Goal: Information Seeking & Learning: Learn about a topic

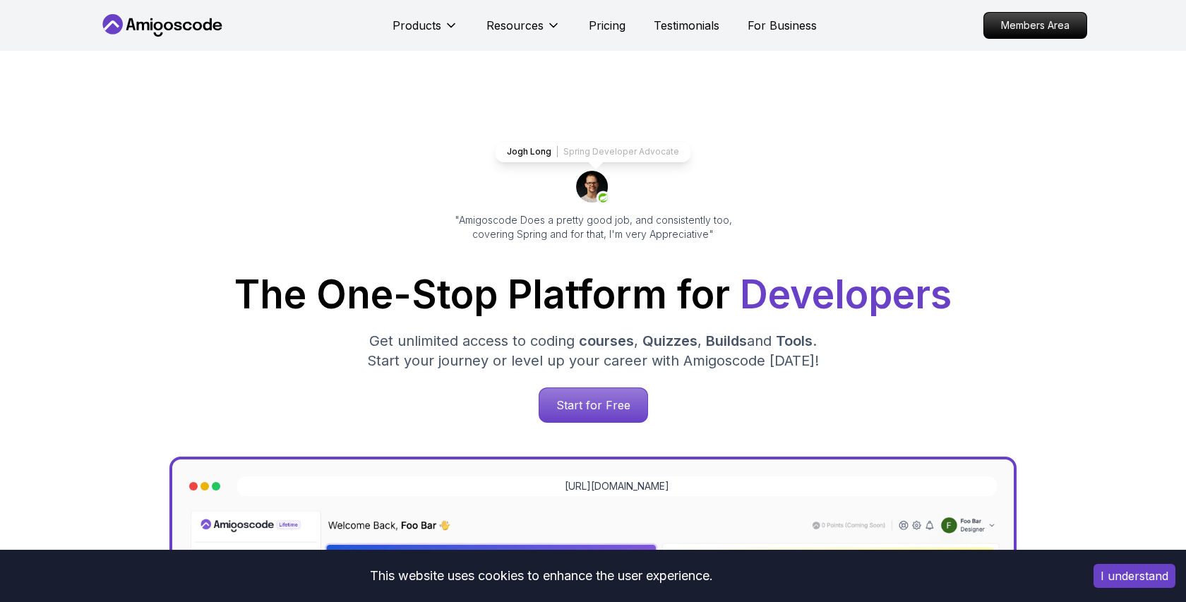
click at [611, 25] on p "Pricing" at bounding box center [607, 25] width 37 height 17
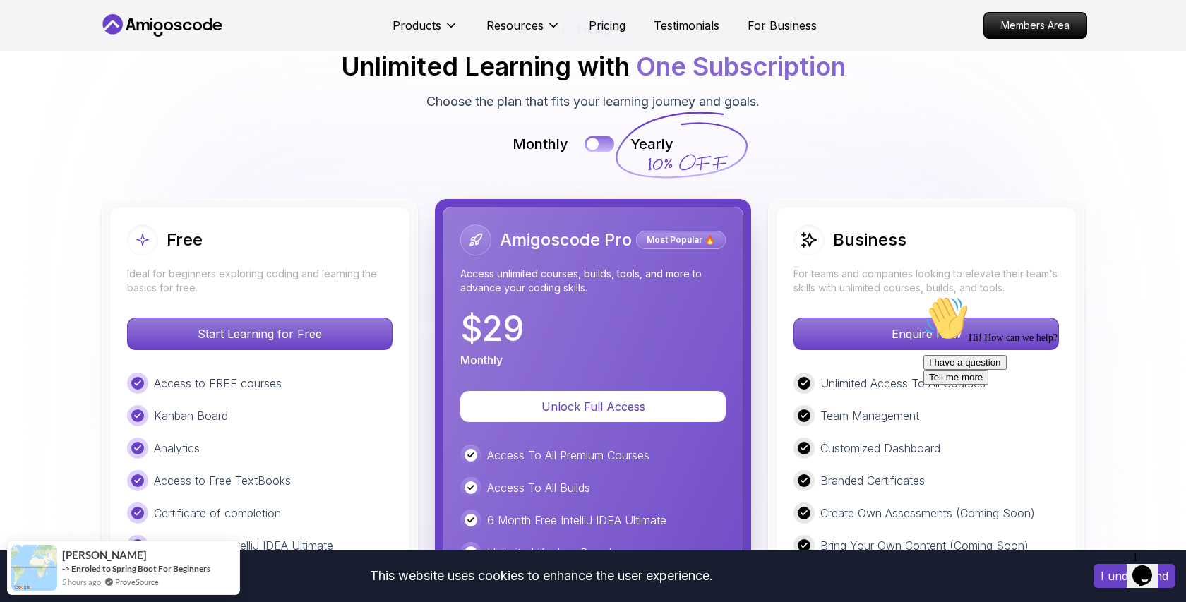
click at [603, 137] on button at bounding box center [599, 144] width 30 height 16
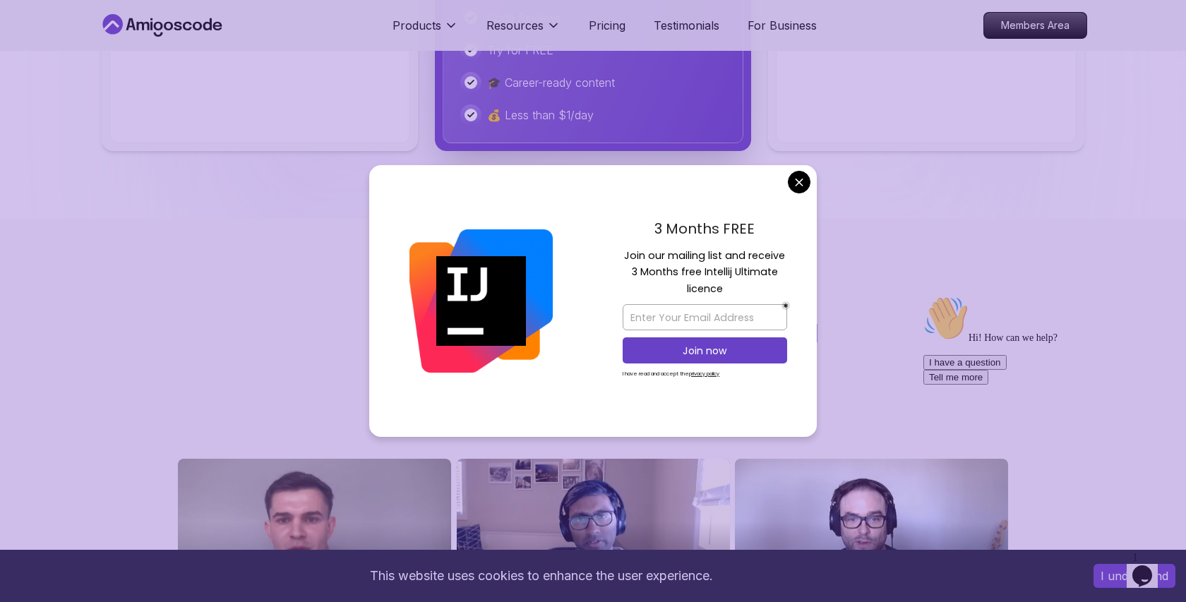
scroll to position [3454, 0]
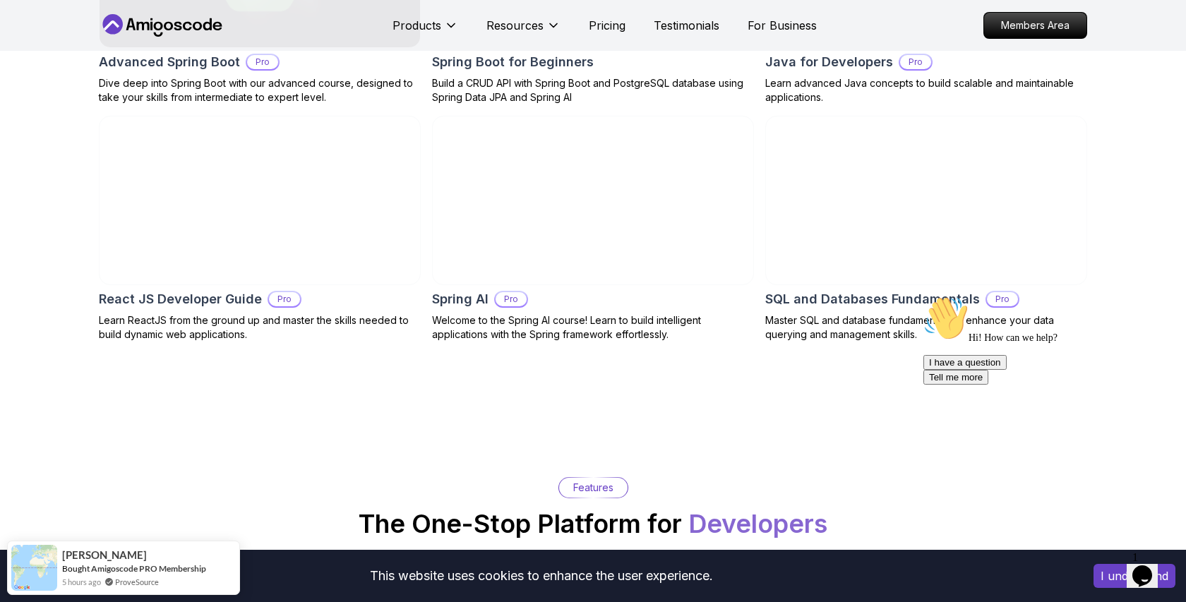
scroll to position [1268, 0]
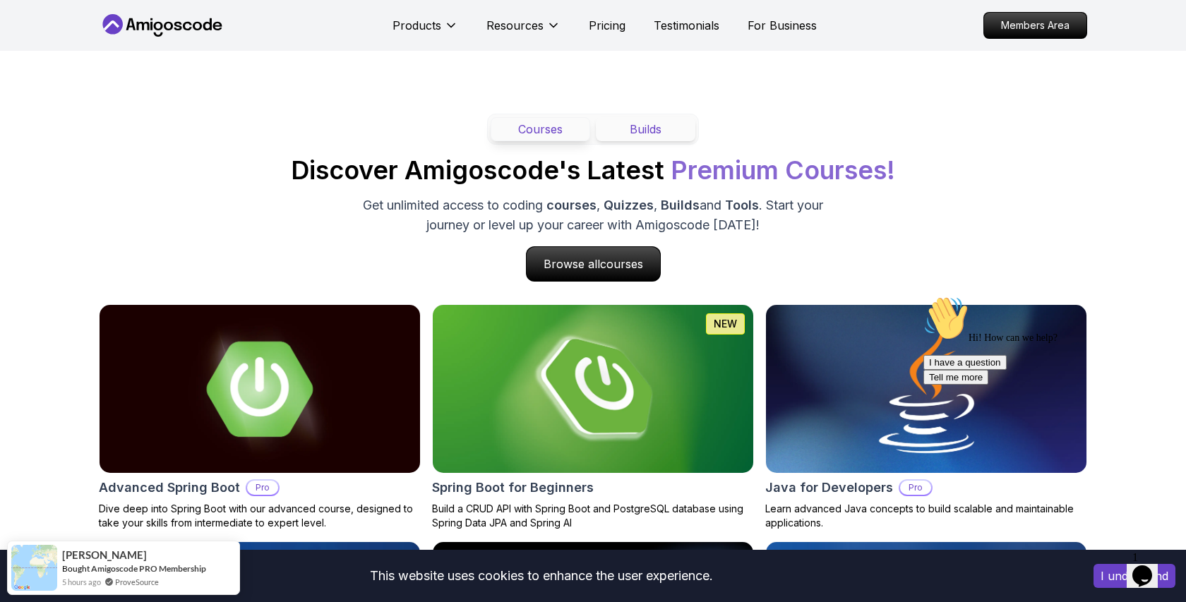
click at [636, 131] on button "Builds" at bounding box center [646, 129] width 100 height 24
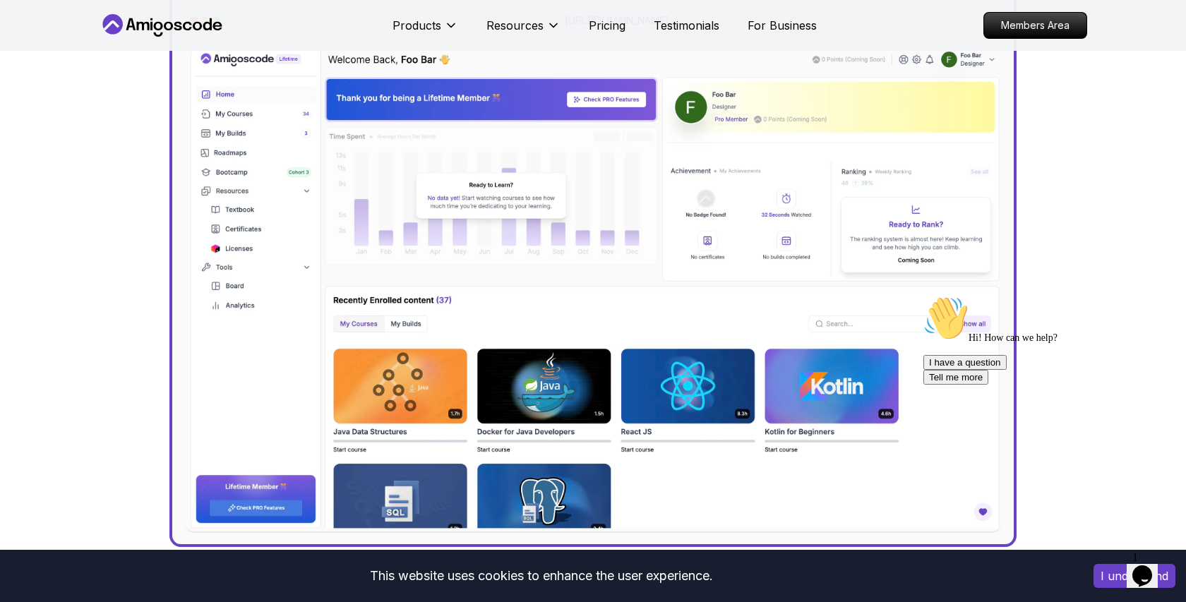
scroll to position [186, 0]
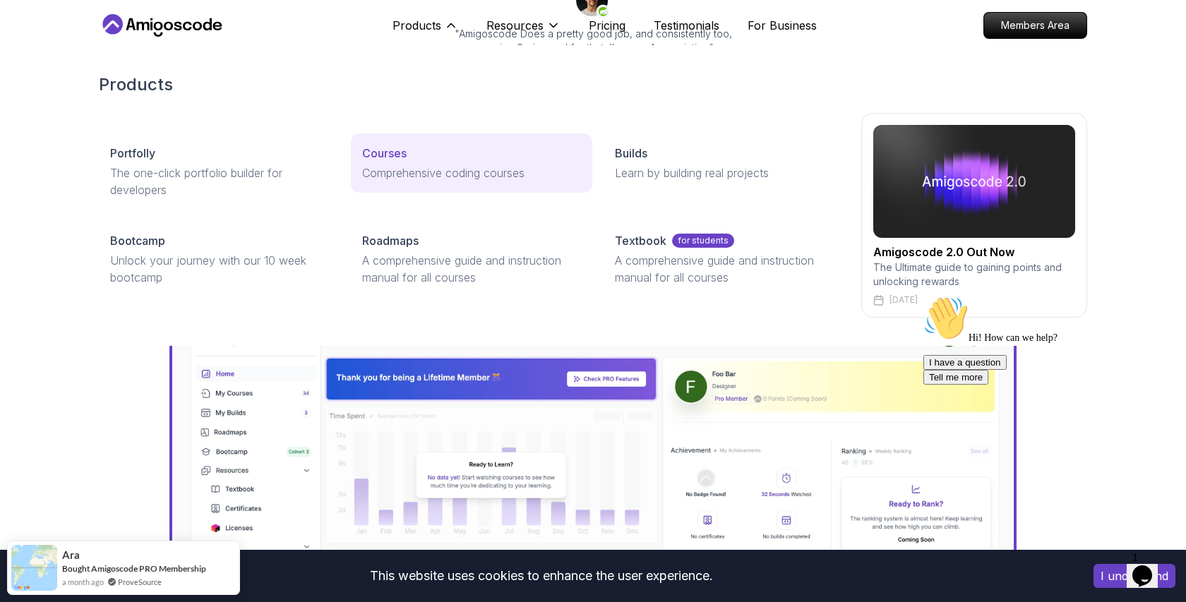
click at [371, 162] on link "Courses Comprehensive coding courses" at bounding box center [471, 162] width 241 height 59
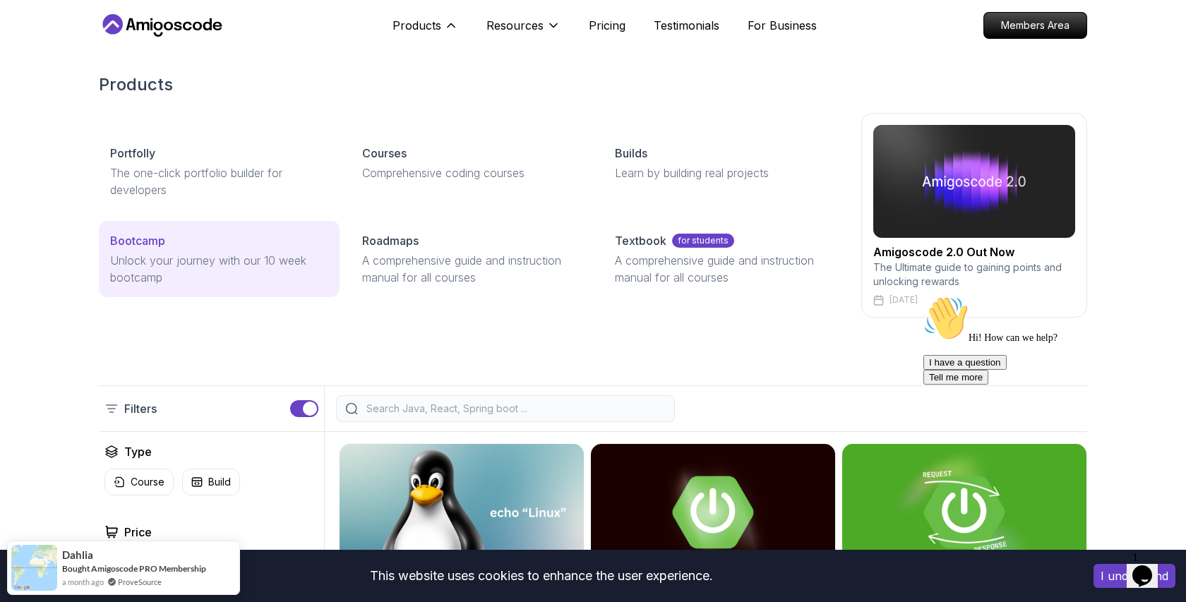
click at [169, 262] on p "Unlock your journey with our 10 week bootcamp" at bounding box center [219, 269] width 218 height 34
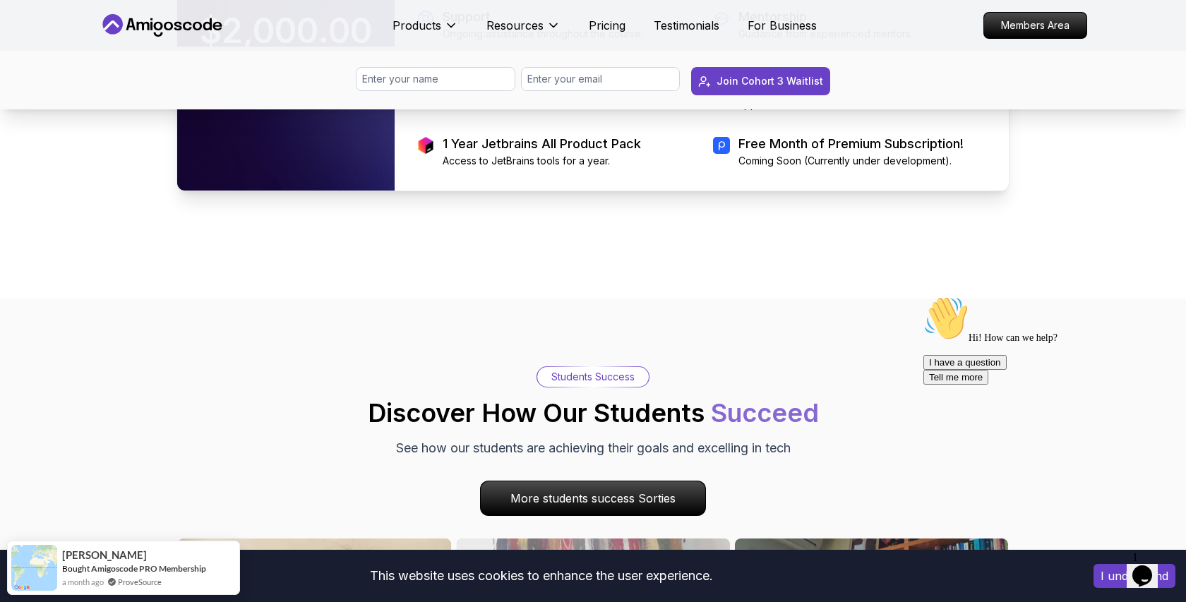
scroll to position [3091, 0]
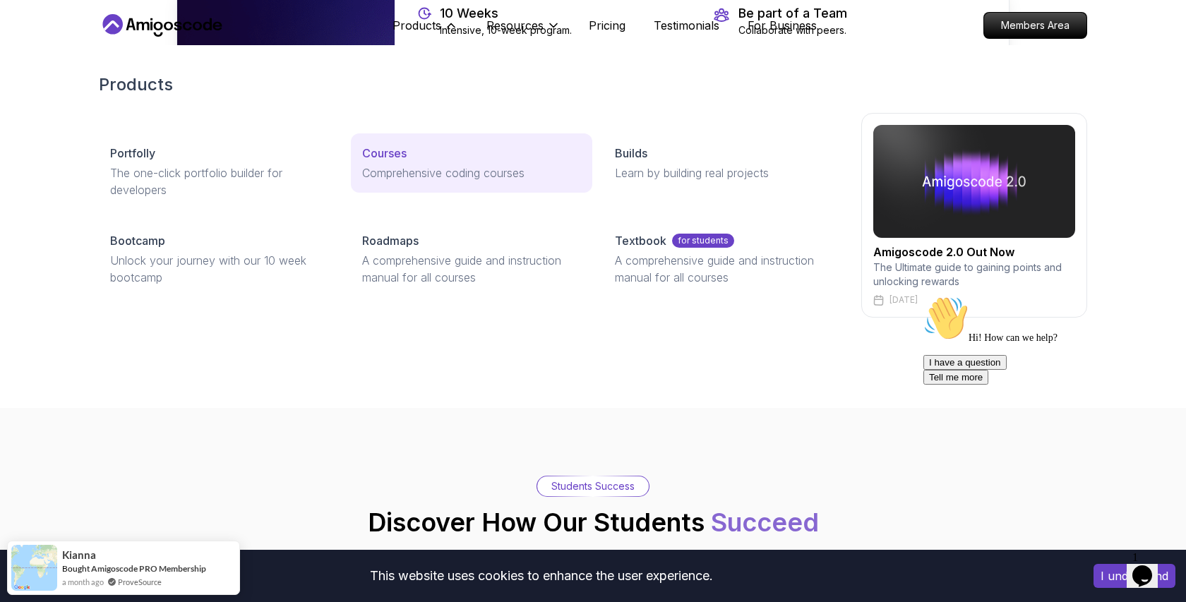
click at [372, 173] on p "Comprehensive coding courses" at bounding box center [471, 172] width 218 height 17
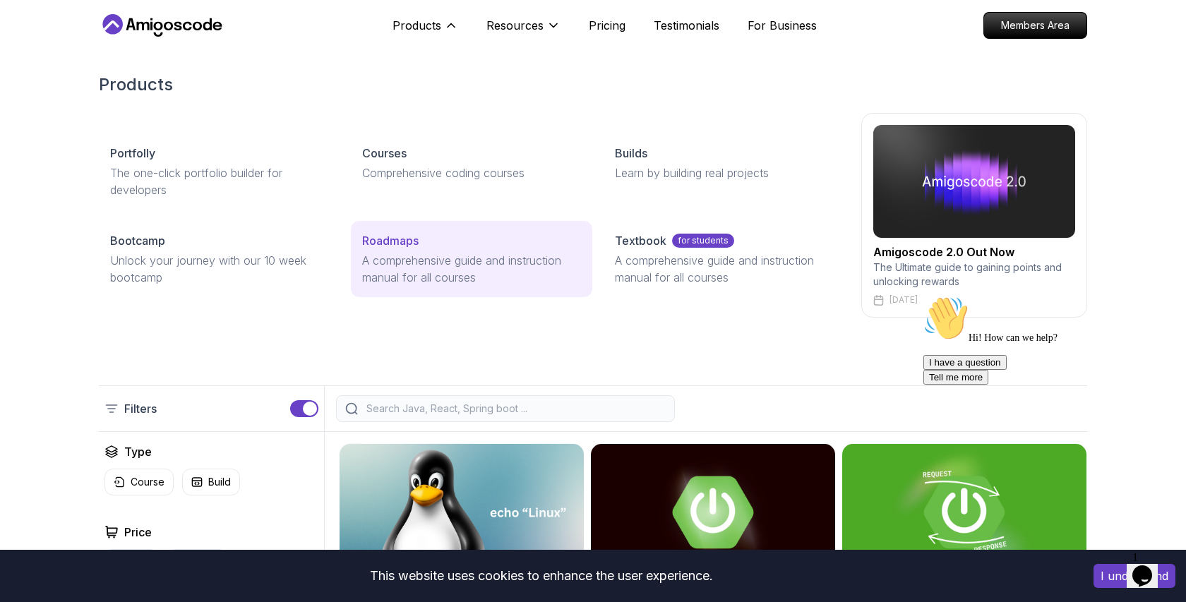
click at [389, 225] on link "Roadmaps A comprehensive guide and instruction manual for all courses" at bounding box center [471, 259] width 241 height 76
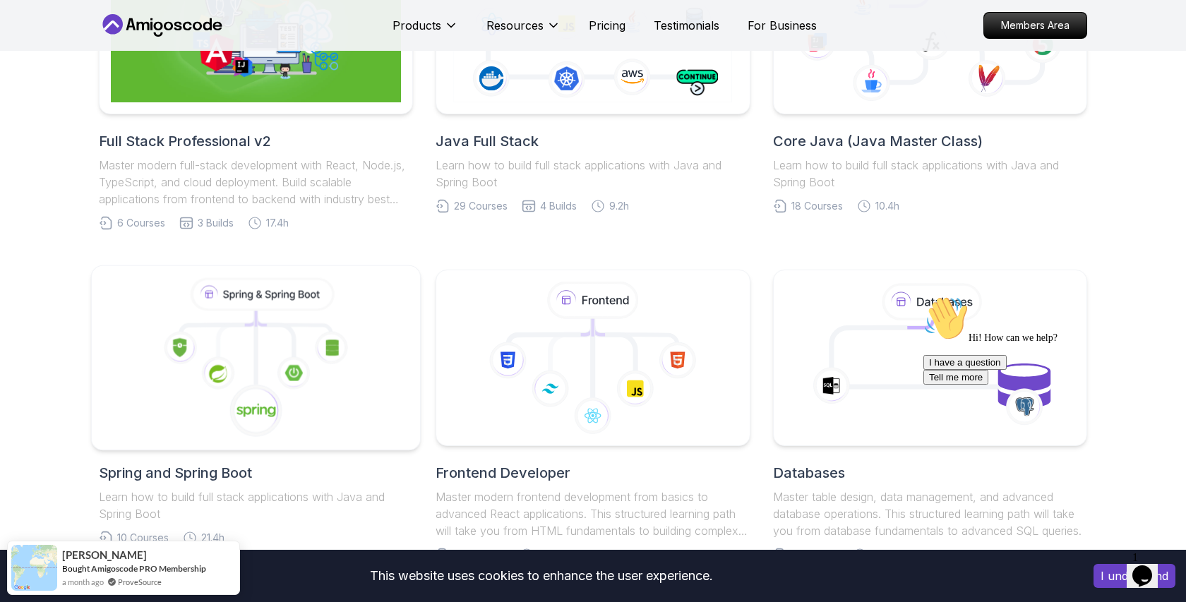
scroll to position [340, 0]
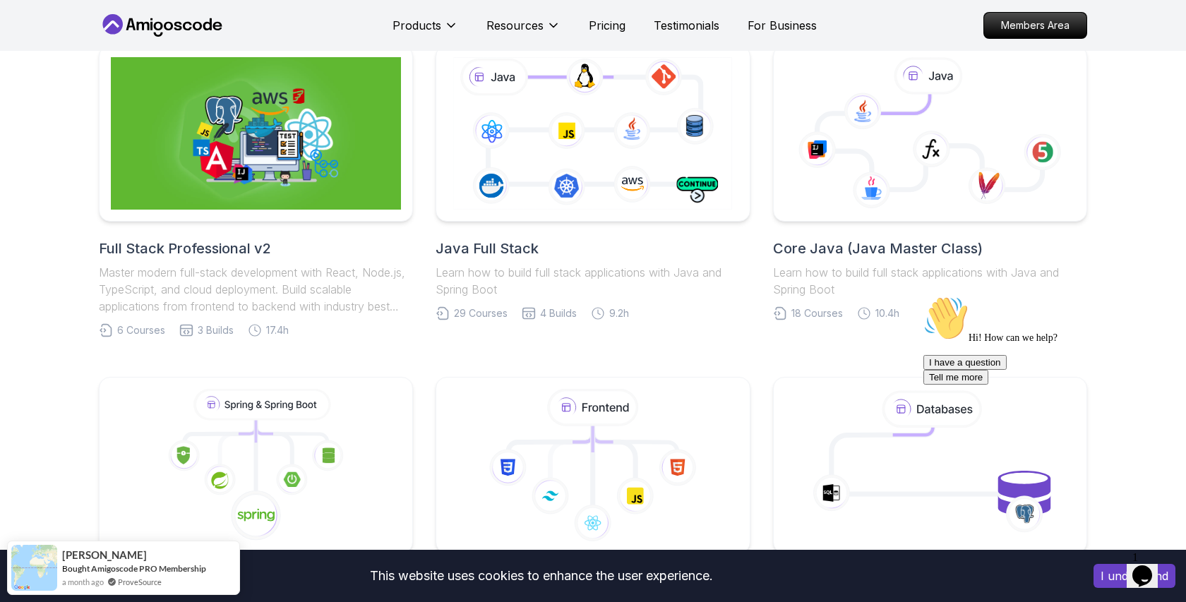
click at [242, 250] on h2 "Full Stack Professional v2" at bounding box center [256, 249] width 314 height 20
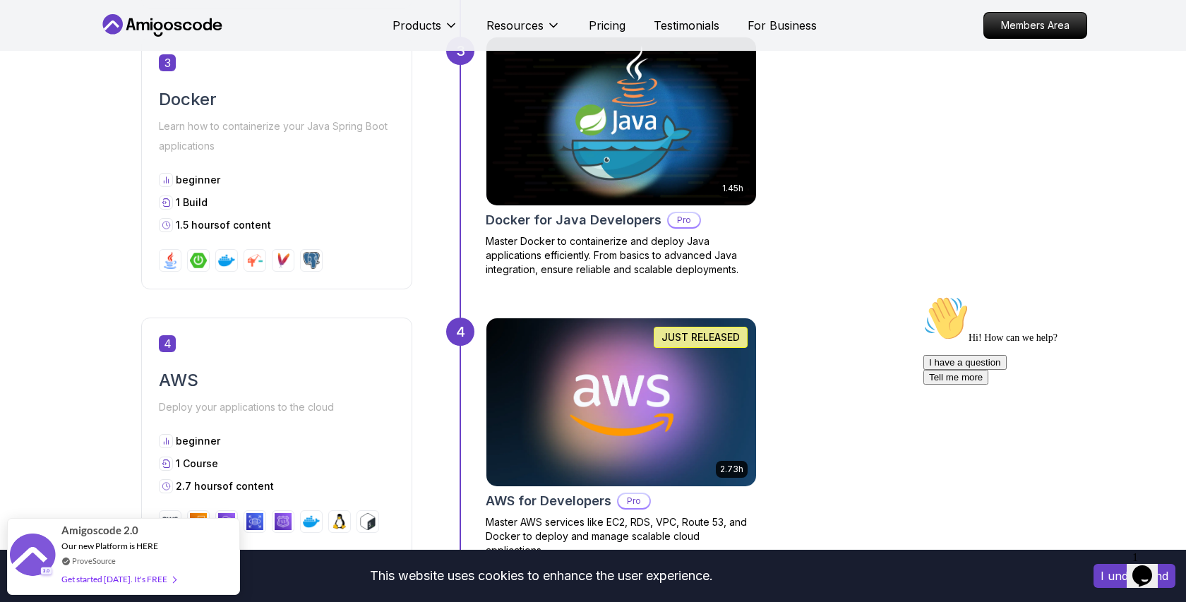
scroll to position [1057, 0]
